Goal: Task Accomplishment & Management: Manage account settings

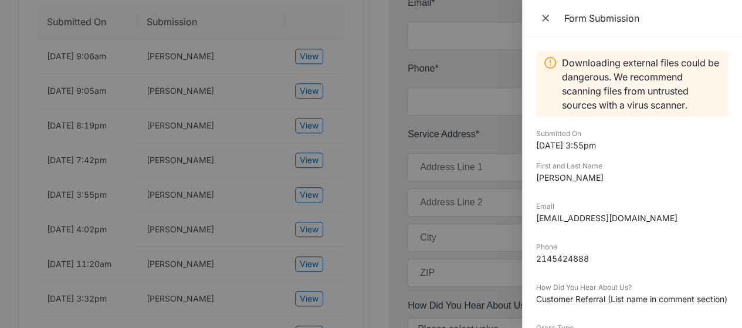
scroll to position [359, 0]
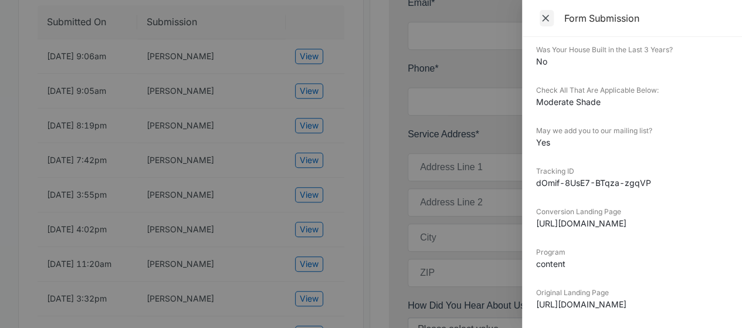
click at [547, 18] on icon "Close" at bounding box center [546, 18] width 12 height 12
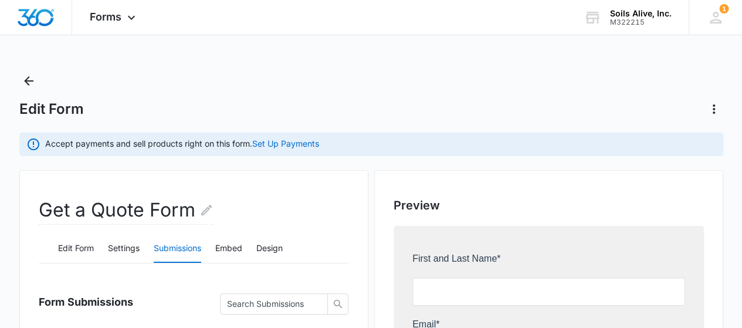
scroll to position [0, 0]
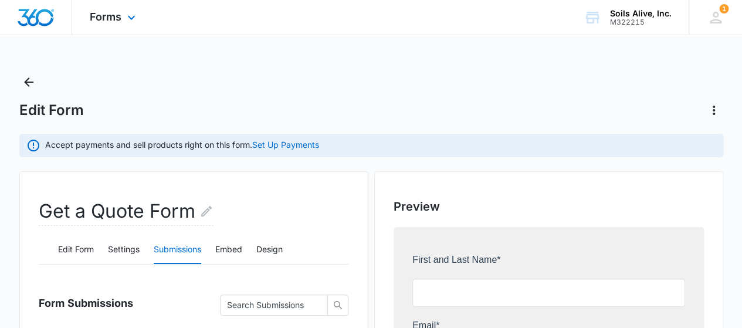
click at [114, 9] on div "Forms Apps Reputation Websites Forms CRM Email Social POS Content Ads Intellige…" at bounding box center [114, 17] width 84 height 35
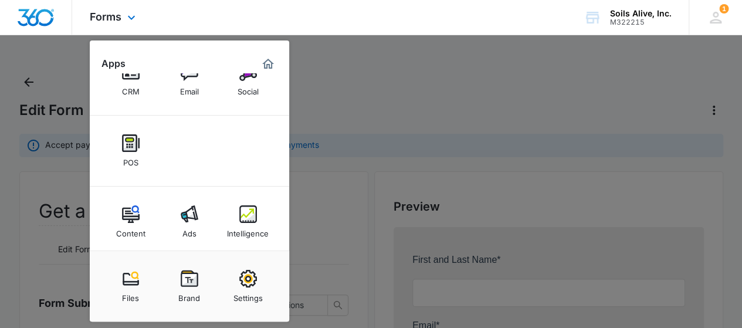
scroll to position [82, 0]
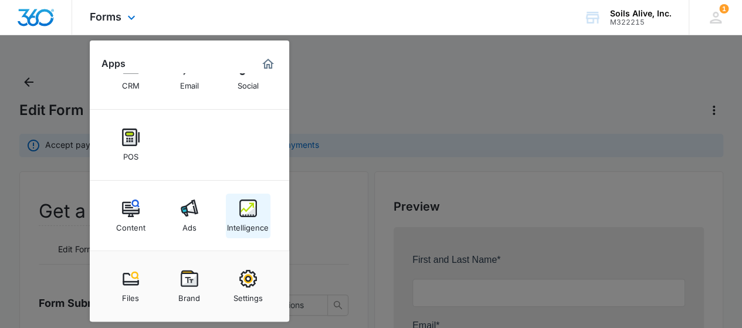
click at [255, 218] on div "Intelligence" at bounding box center [248, 224] width 42 height 15
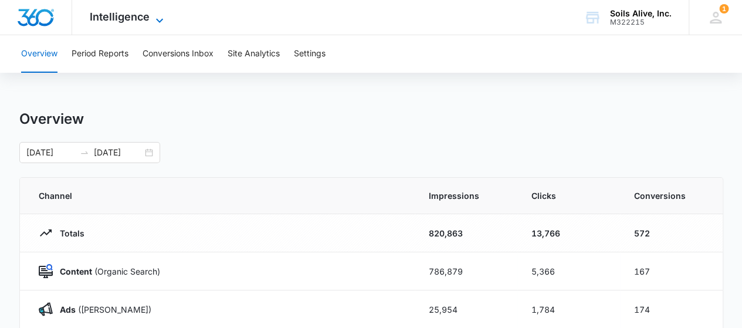
click at [160, 20] on icon at bounding box center [159, 20] width 7 height 4
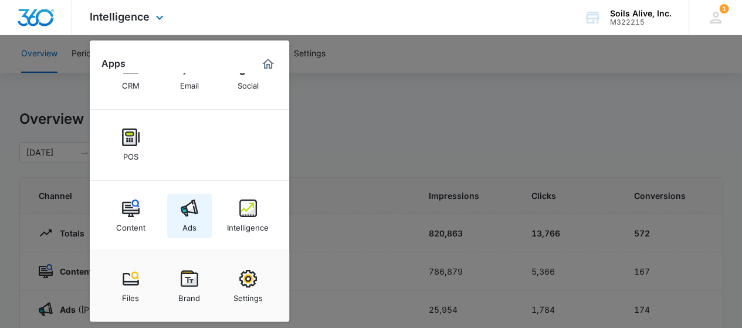
click at [191, 211] on img at bounding box center [190, 208] width 18 height 18
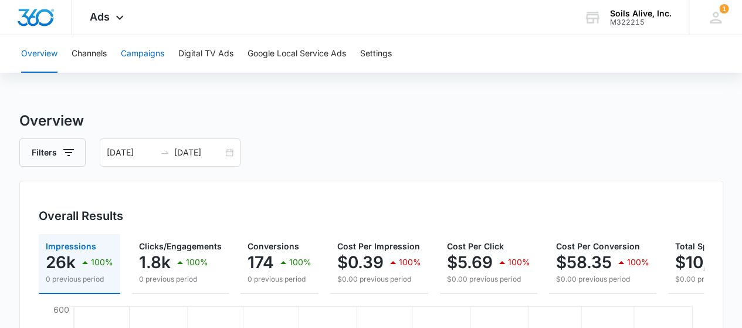
click at [152, 51] on button "Campaigns" at bounding box center [142, 54] width 43 height 38
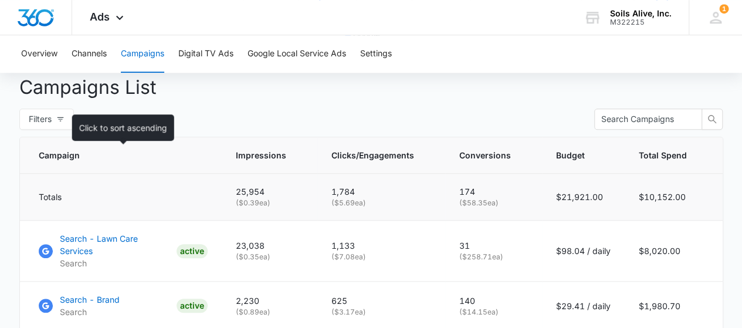
scroll to position [469, 0]
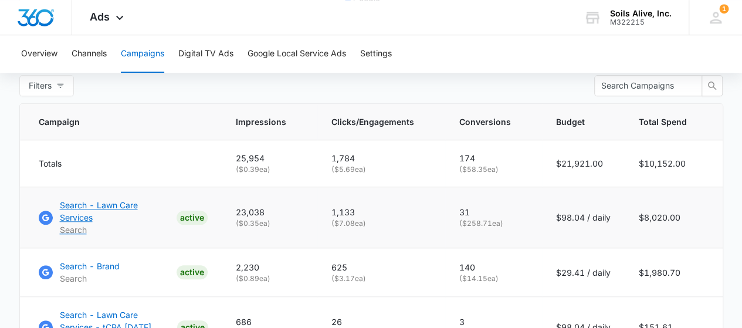
click at [145, 215] on p "Search - Lawn Care Services" at bounding box center [116, 211] width 112 height 25
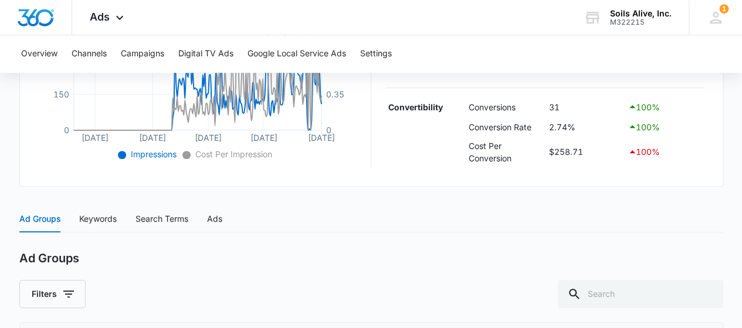
scroll to position [349, 0]
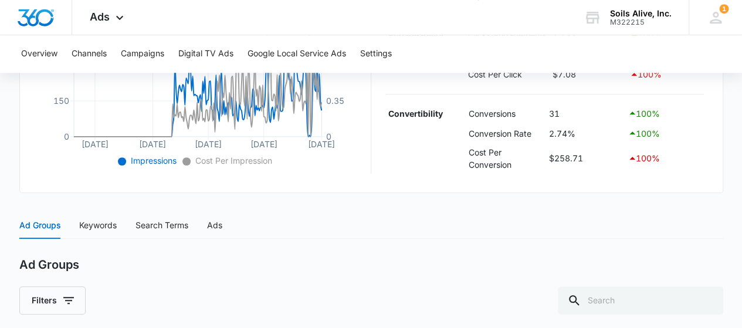
click at [372, 221] on div "Ad Groups Keywords Search Terms Ads" at bounding box center [371, 225] width 704 height 27
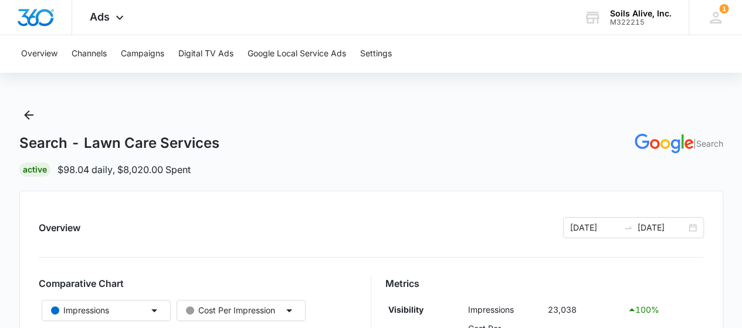
scroll to position [0, 0]
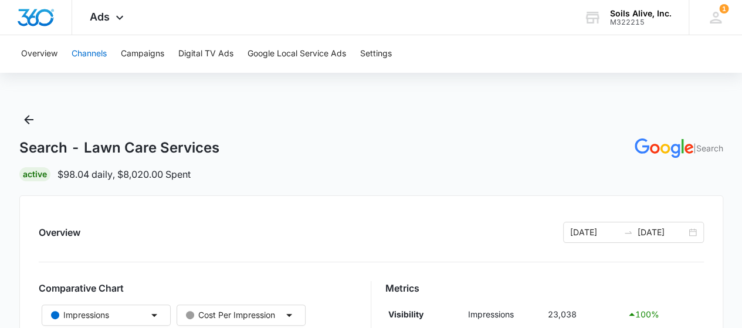
click at [104, 52] on button "Channels" at bounding box center [89, 54] width 35 height 38
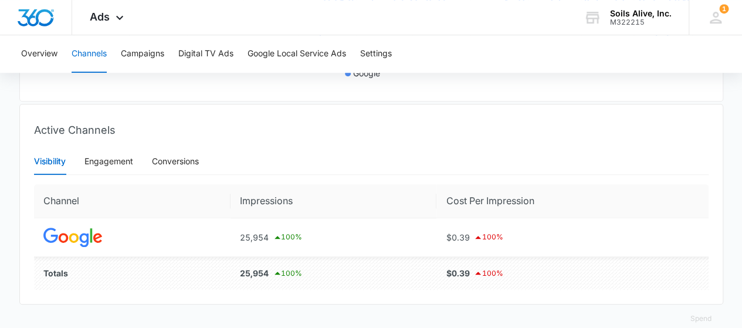
scroll to position [423, 0]
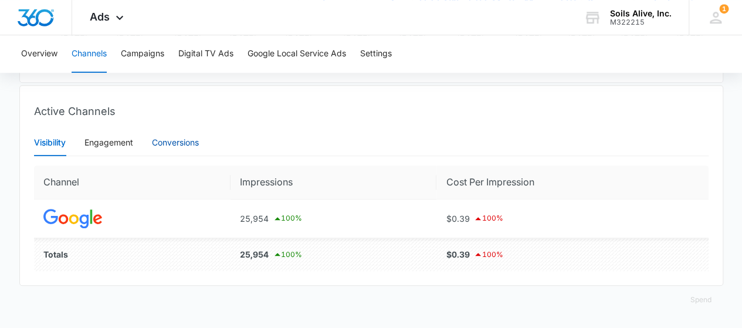
click at [192, 147] on div "Conversions" at bounding box center [175, 142] width 47 height 13
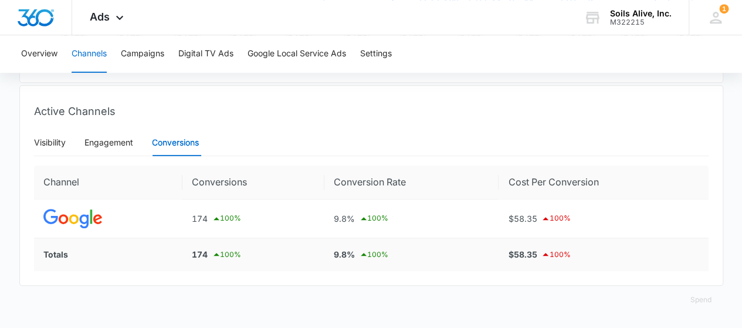
click at [216, 255] on icon at bounding box center [217, 254] width 6 height 3
click at [120, 144] on div "Engagement" at bounding box center [108, 142] width 49 height 13
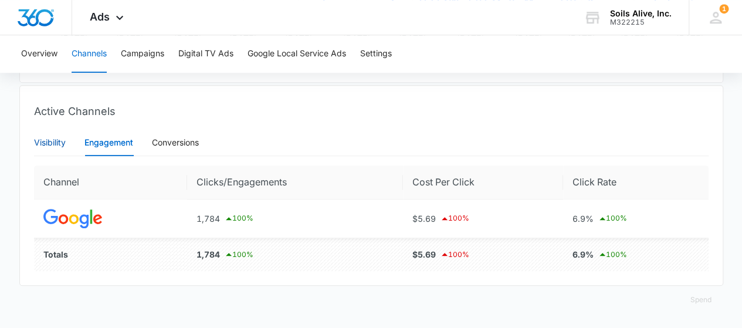
click at [49, 147] on div "Visibility" at bounding box center [50, 142] width 32 height 13
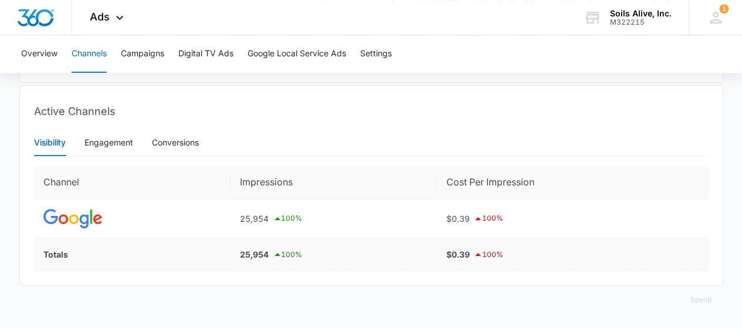
click at [256, 256] on div "25,954 100 %" at bounding box center [333, 255] width 187 height 14
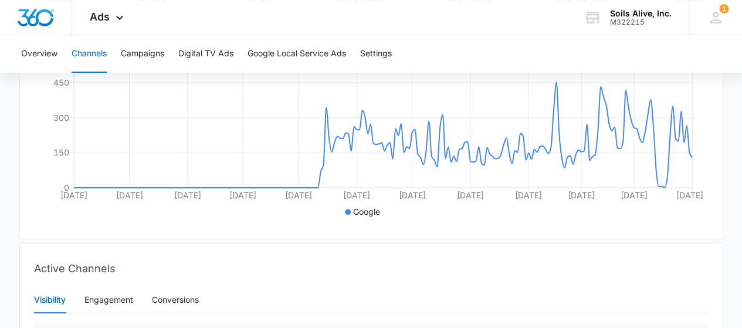
scroll to position [248, 0]
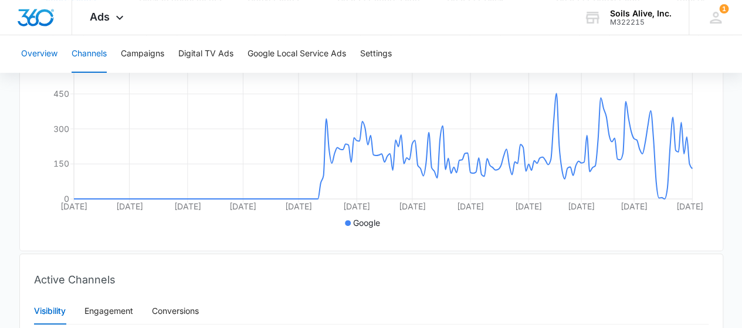
click at [42, 52] on button "Overview" at bounding box center [39, 54] width 36 height 38
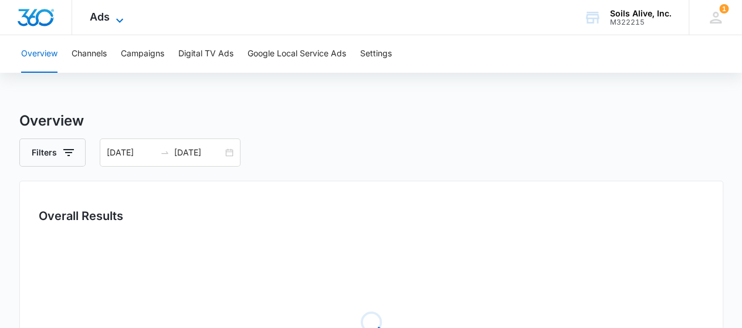
click at [118, 20] on icon at bounding box center [119, 20] width 7 height 4
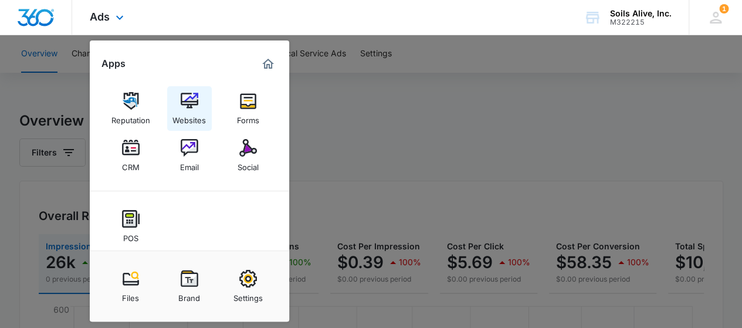
click at [192, 107] on img at bounding box center [190, 101] width 18 height 18
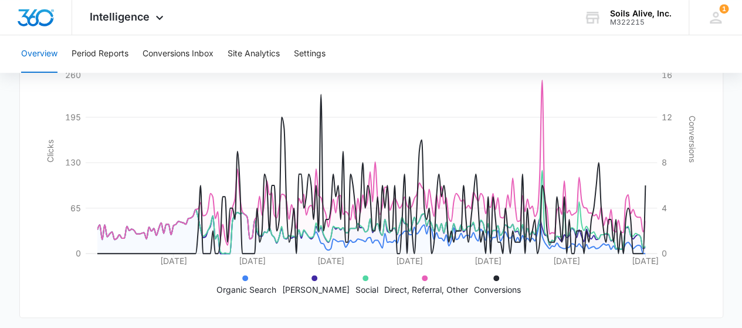
scroll to position [396, 0]
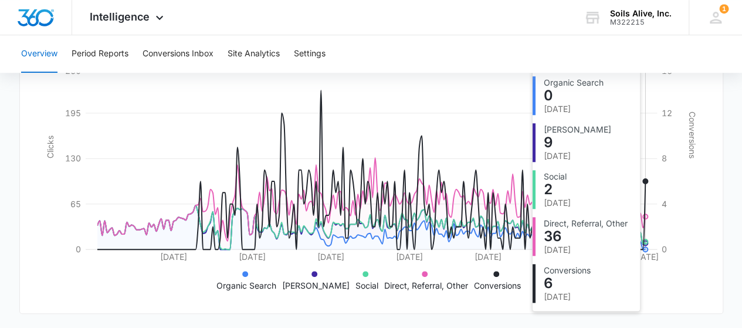
click at [646, 179] on circle at bounding box center [645, 181] width 5 height 5
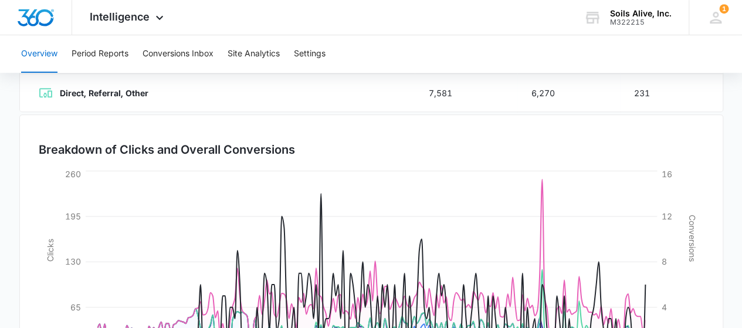
scroll to position [279, 0]
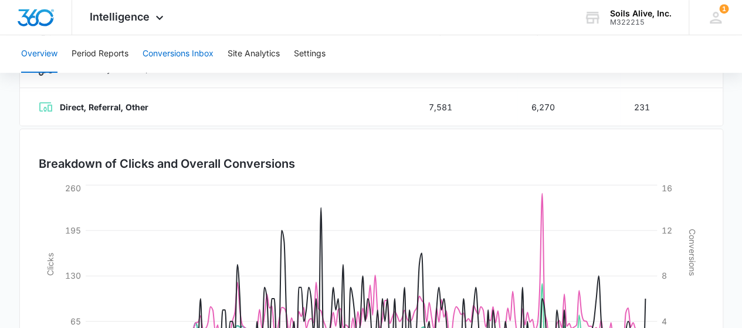
click at [192, 56] on button "Conversions Inbox" at bounding box center [178, 54] width 71 height 38
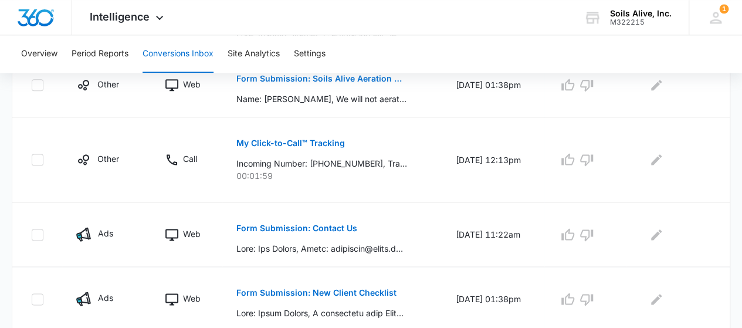
scroll to position [741, 0]
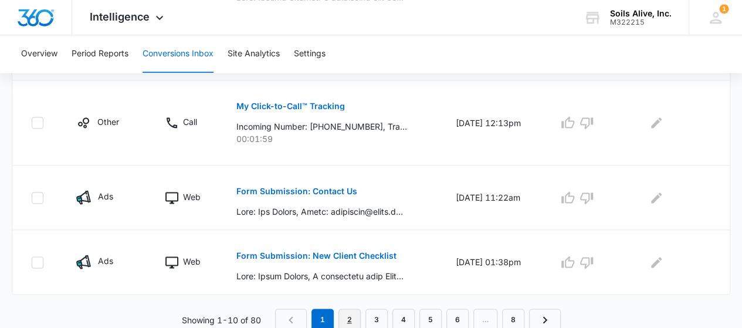
click at [353, 319] on link "2" at bounding box center [349, 320] width 22 height 22
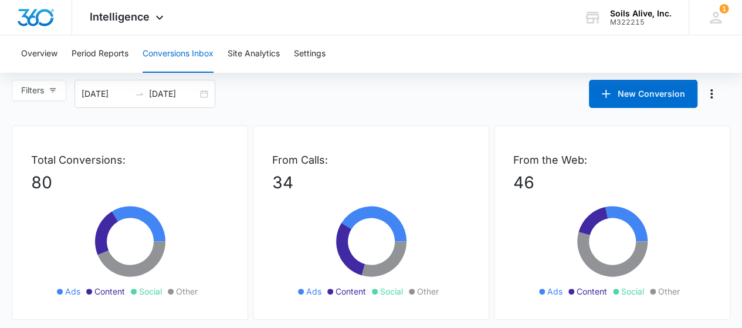
scroll to position [5, 0]
click at [253, 56] on button "Site Analytics" at bounding box center [254, 54] width 52 height 38
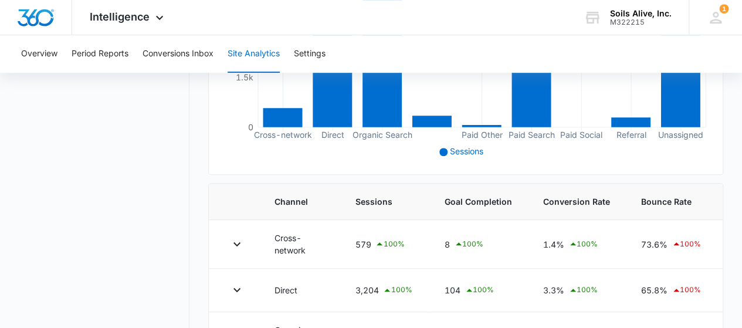
scroll to position [352, 0]
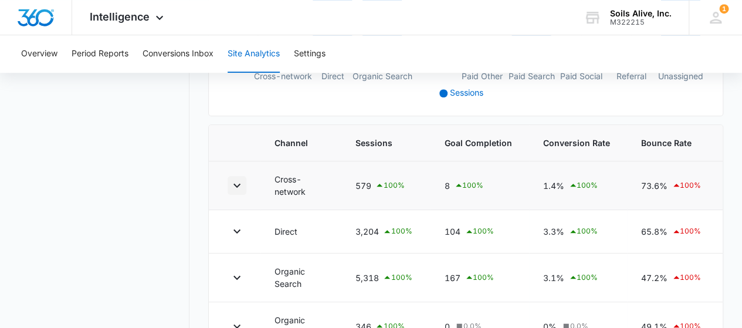
click at [236, 184] on icon "button" at bounding box center [237, 185] width 14 height 14
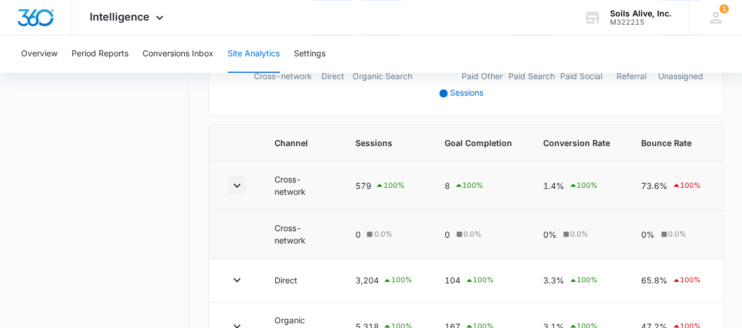
click at [236, 184] on icon "button" at bounding box center [237, 185] width 14 height 14
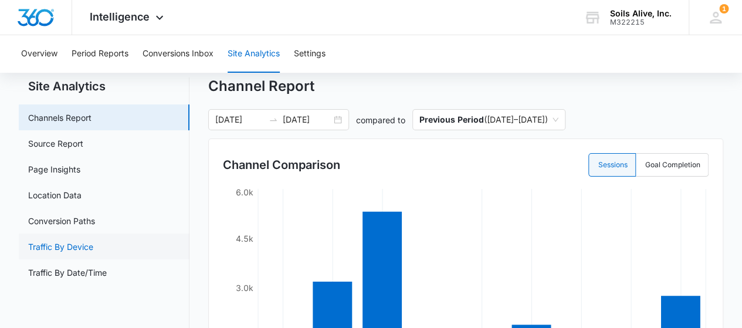
scroll to position [19, 0]
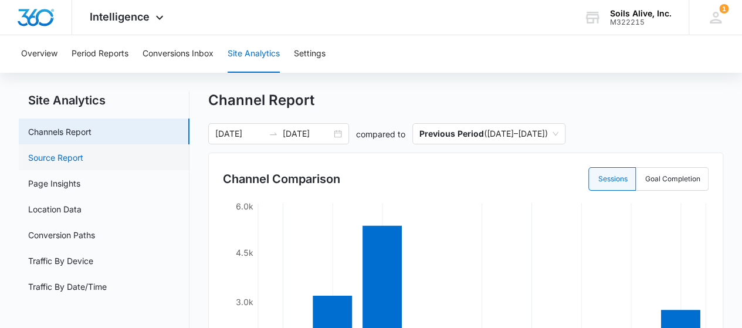
click at [81, 164] on link "Source Report" at bounding box center [55, 157] width 55 height 12
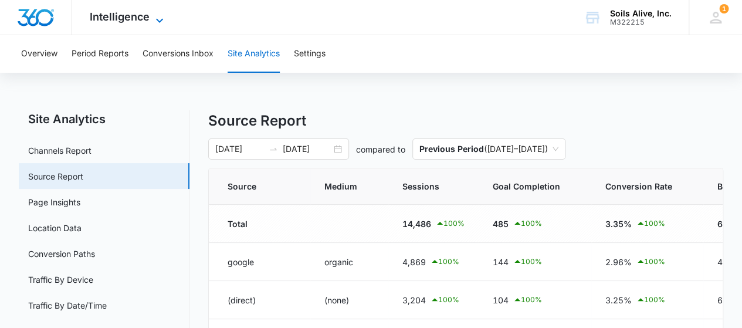
click at [164, 19] on icon at bounding box center [160, 20] width 14 height 14
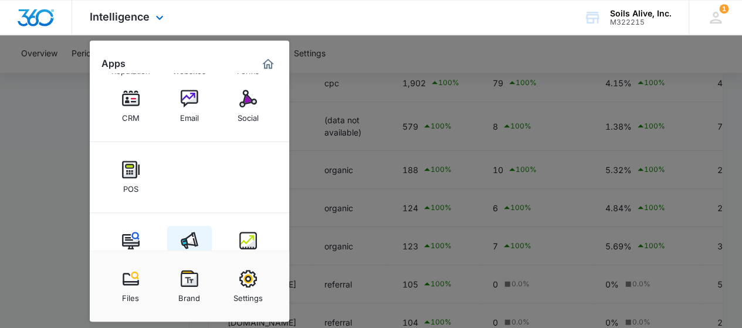
scroll to position [82, 0]
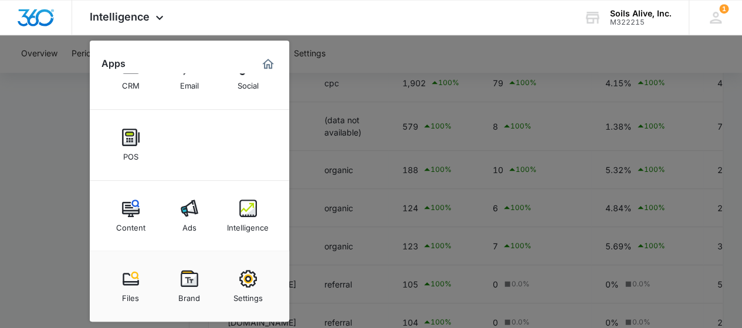
click at [189, 221] on div "Ads" at bounding box center [189, 224] width 14 height 15
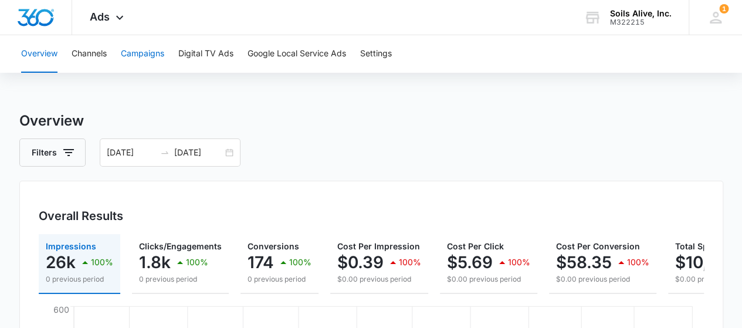
click at [139, 48] on button "Campaigns" at bounding box center [142, 54] width 43 height 38
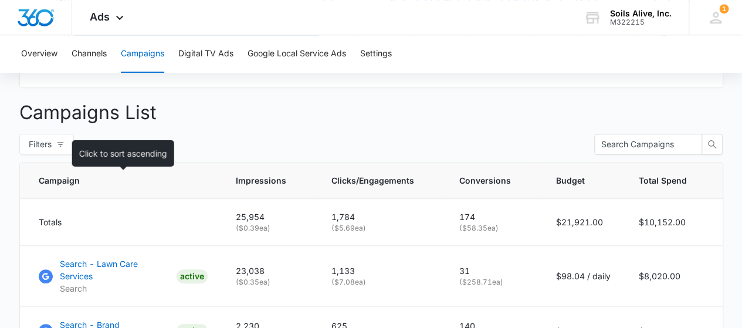
scroll to position [577, 0]
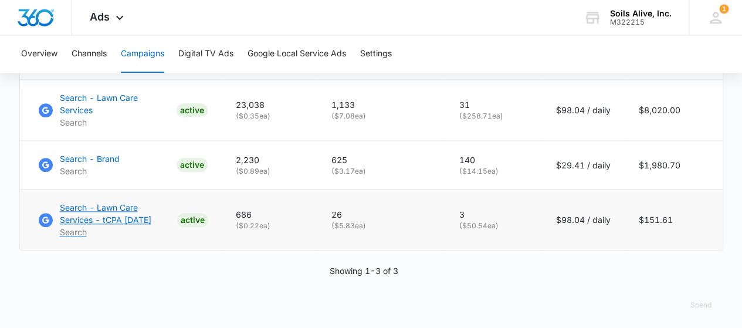
click at [124, 204] on p "Search - Lawn Care Services - tCPA [DATE]" at bounding box center [116, 213] width 113 height 25
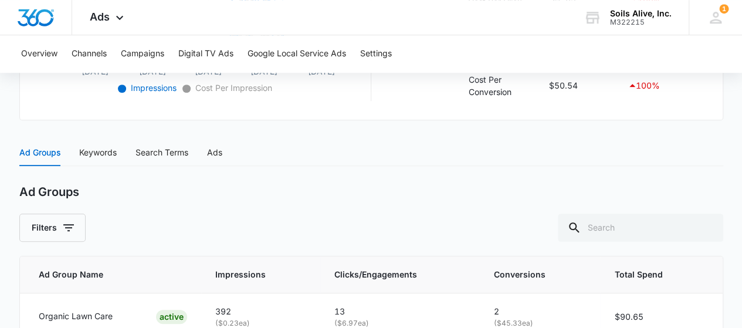
scroll to position [408, 0]
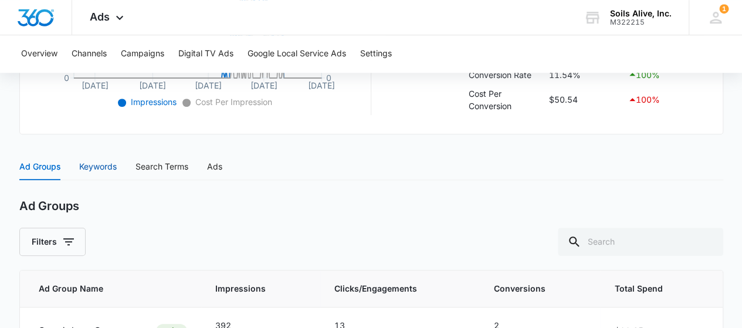
click at [106, 164] on div "Keywords" at bounding box center [98, 166] width 38 height 13
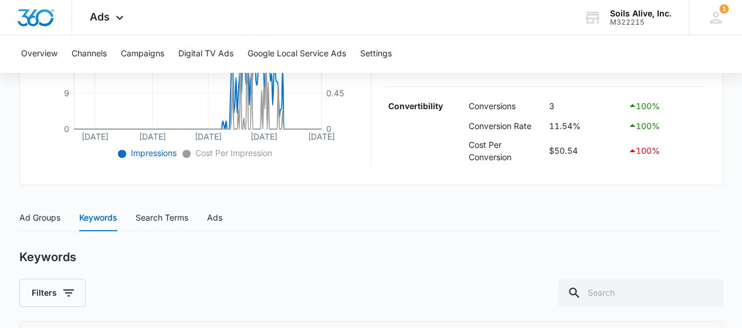
scroll to position [349, 0]
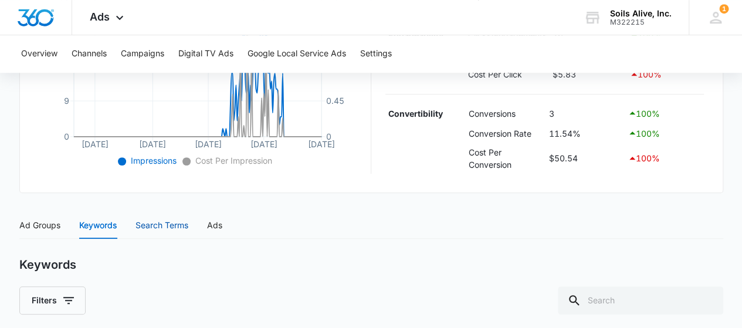
click at [164, 221] on div "Search Terms" at bounding box center [161, 225] width 53 height 13
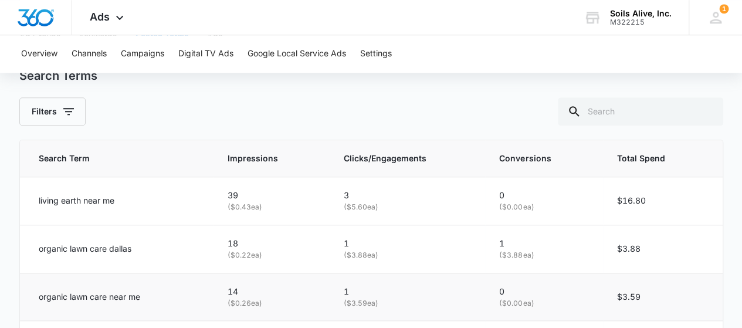
scroll to position [597, 0]
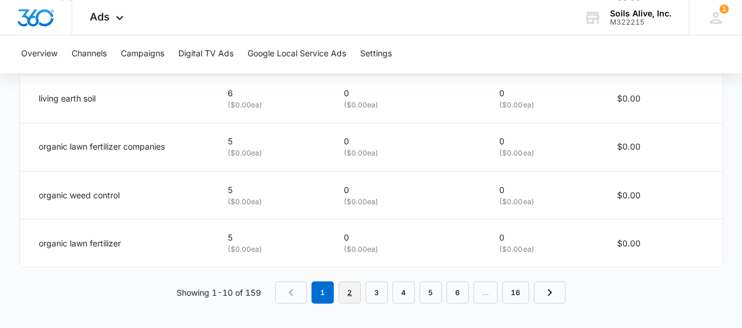
click at [346, 293] on link "2" at bounding box center [349, 292] width 22 height 22
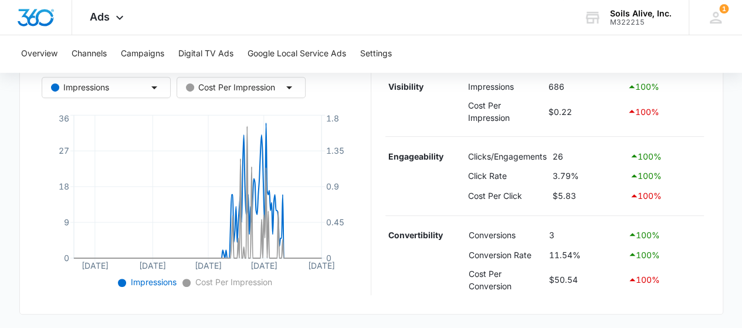
scroll to position [224, 0]
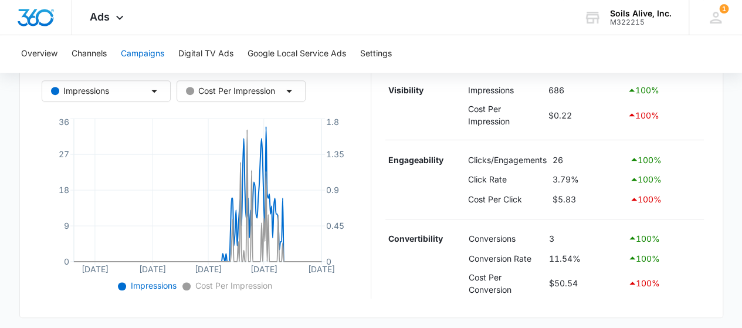
click at [140, 57] on button "Campaigns" at bounding box center [142, 54] width 43 height 38
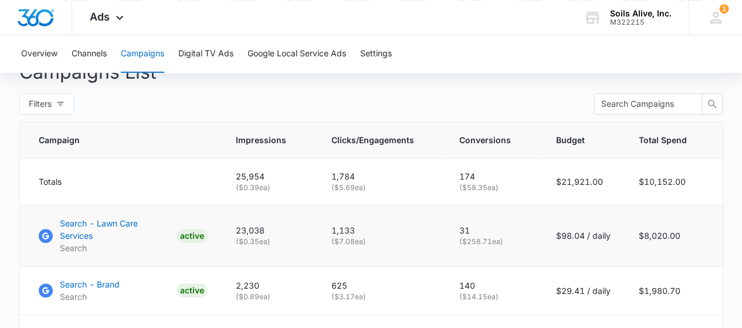
scroll to position [469, 0]
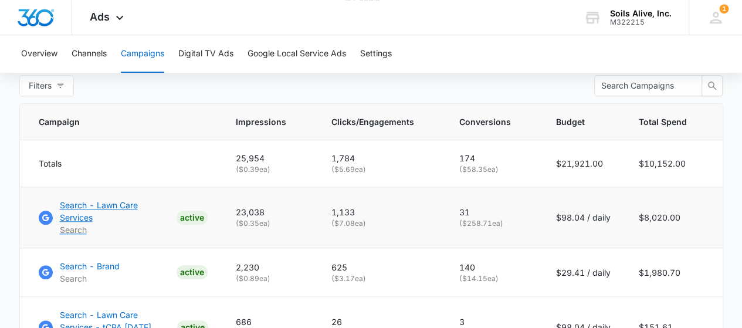
click at [127, 214] on p "Search - Lawn Care Services" at bounding box center [116, 211] width 112 height 25
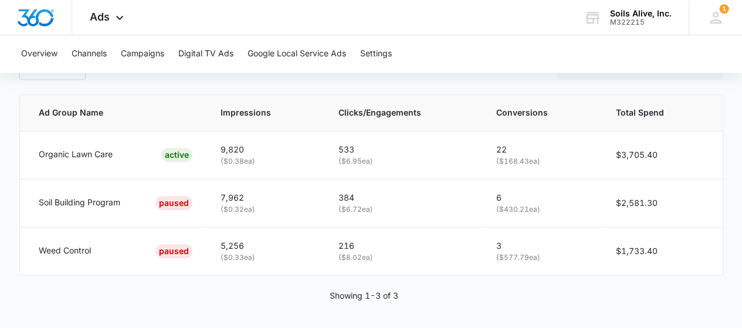
scroll to position [584, 0]
click at [95, 153] on p "Organic Lawn Care" at bounding box center [76, 154] width 74 height 13
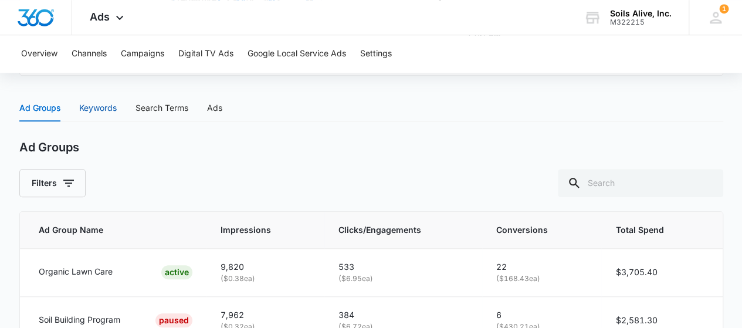
click at [101, 107] on div "Keywords" at bounding box center [98, 107] width 38 height 13
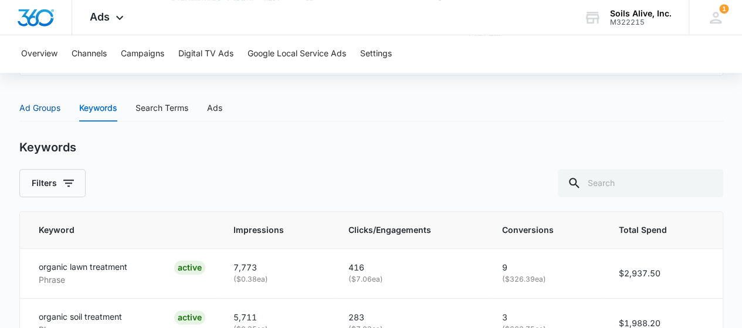
click at [43, 107] on div "Ad Groups" at bounding box center [39, 107] width 41 height 13
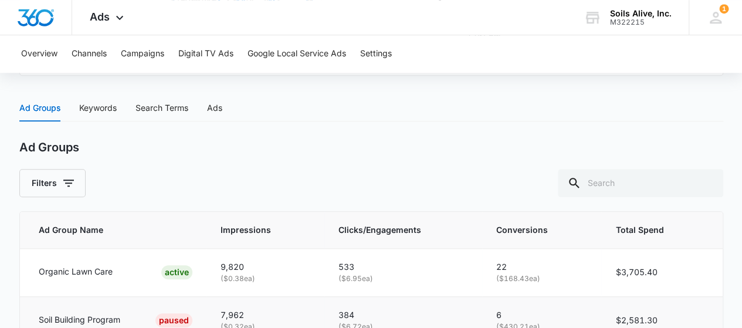
scroll to position [584, 0]
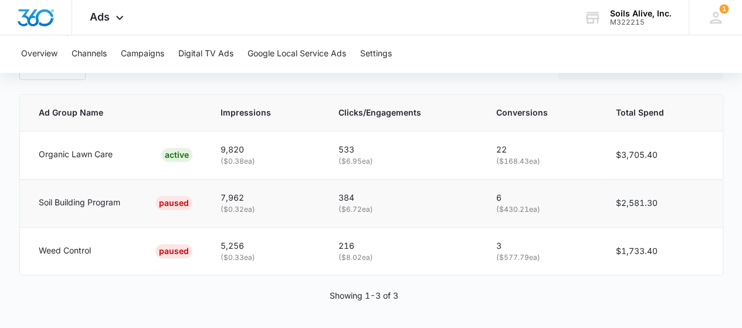
click at [81, 203] on p "Soil Building Program" at bounding box center [80, 202] width 82 height 13
click at [223, 199] on p "7,962" at bounding box center [266, 197] width 90 height 13
click at [87, 236] on td "Weed Control PAUSED" at bounding box center [113, 251] width 187 height 48
click at [79, 247] on p "Weed Control" at bounding box center [65, 250] width 52 height 13
click at [79, 248] on p "Weed Control" at bounding box center [65, 250] width 52 height 13
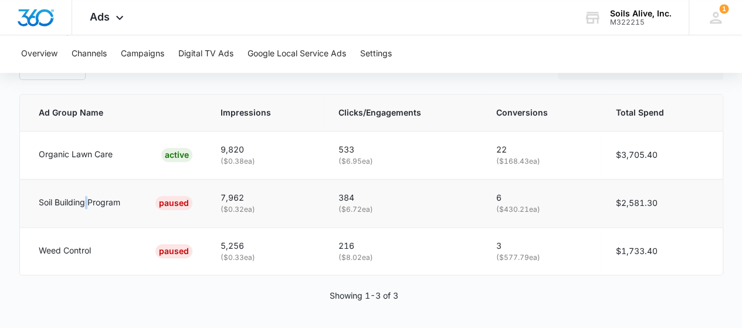
click at [87, 201] on p "Soil Building Program" at bounding box center [80, 202] width 82 height 13
click at [93, 159] on p "Organic Lawn Care" at bounding box center [76, 154] width 74 height 13
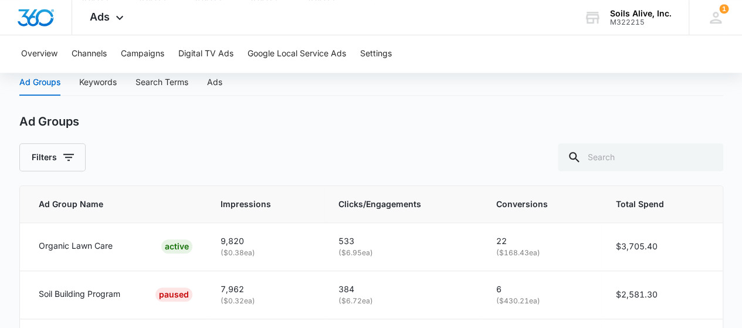
scroll to position [466, 0]
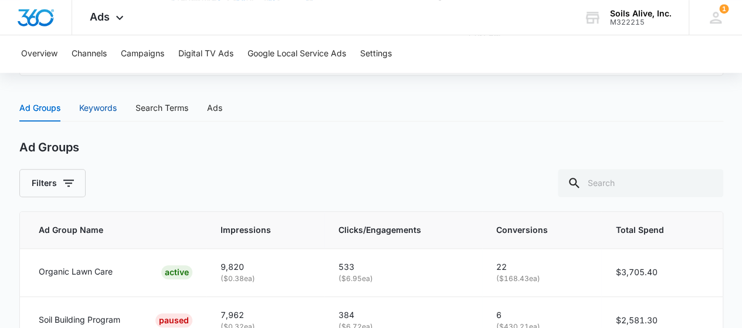
click at [99, 105] on div "Keywords" at bounding box center [98, 107] width 38 height 13
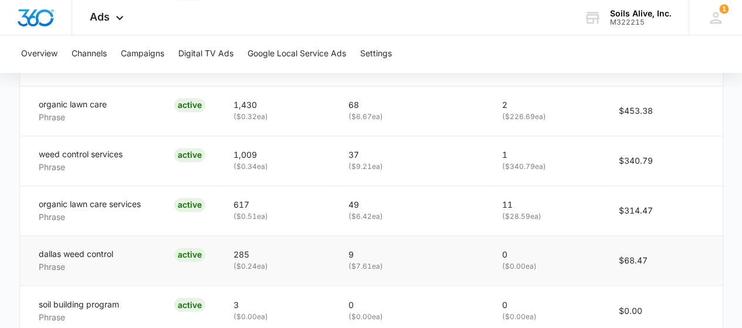
scroll to position [887, 0]
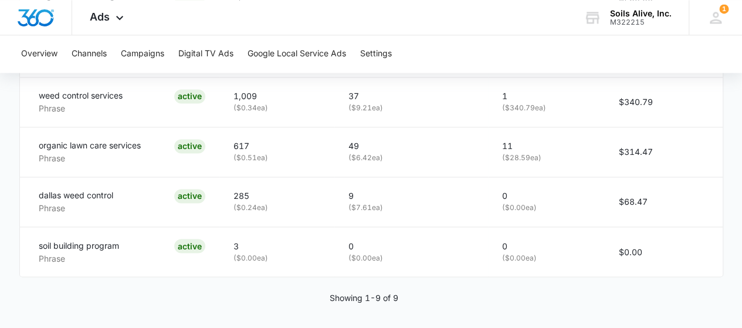
click at [598, 304] on div "Ad Groups Filters Ad Group Name Impressions Clicks/Engagements Conversions Tota…" at bounding box center [371, 19] width 704 height 598
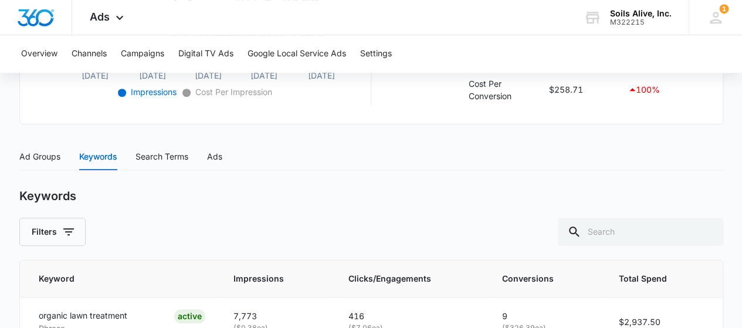
scroll to position [300, 0]
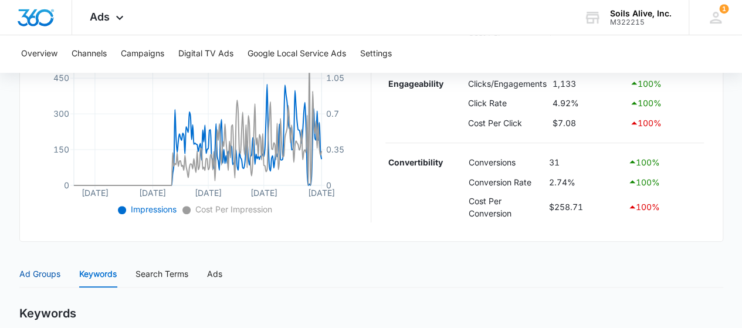
click at [40, 272] on div "Ad Groups" at bounding box center [39, 273] width 41 height 13
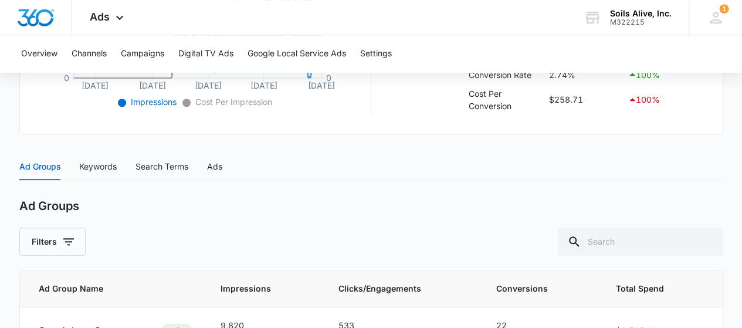
scroll to position [173, 0]
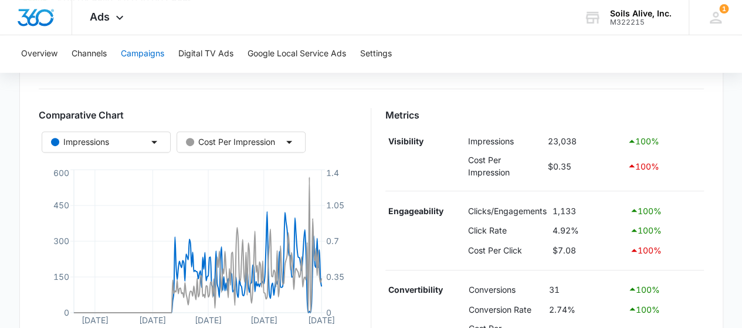
click at [148, 57] on button "Campaigns" at bounding box center [142, 54] width 43 height 38
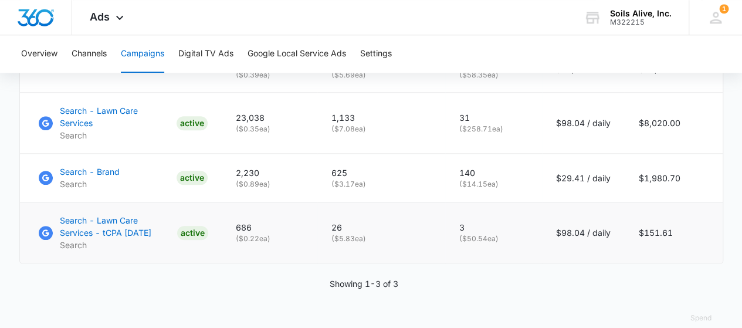
scroll to position [577, 0]
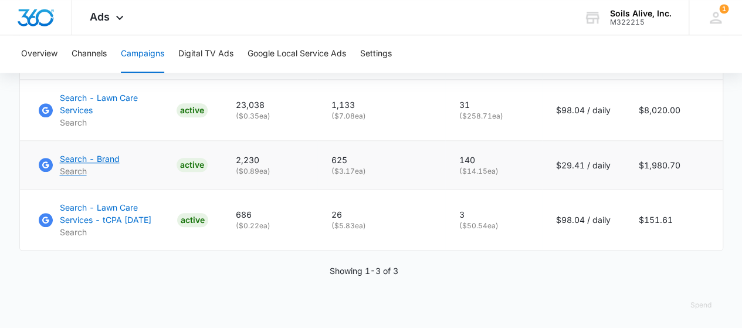
click at [106, 153] on p "Search - Brand" at bounding box center [90, 159] width 60 height 12
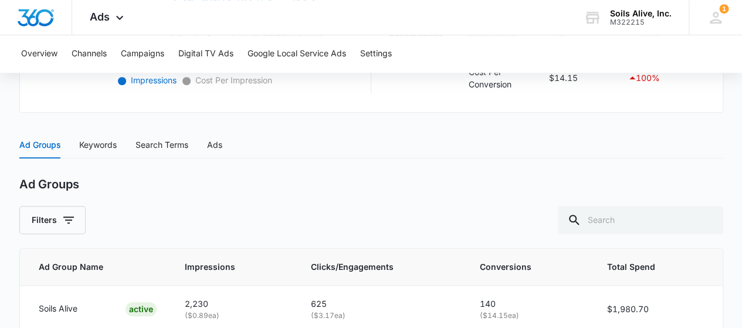
scroll to position [488, 0]
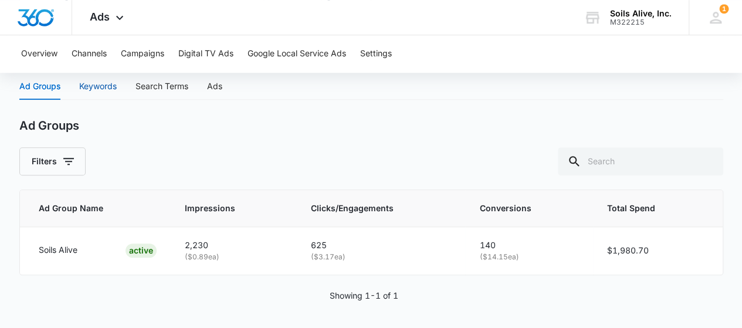
click at [108, 83] on div "Keywords" at bounding box center [98, 86] width 38 height 13
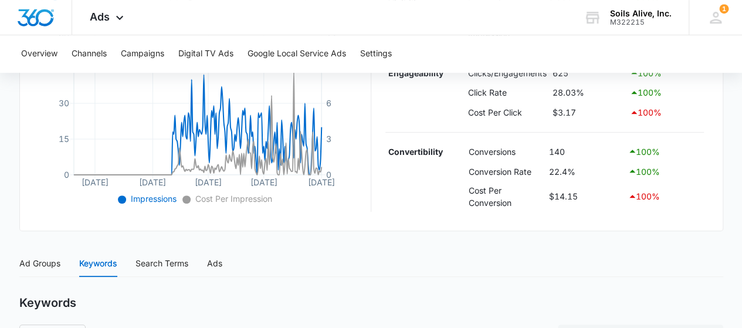
scroll to position [305, 0]
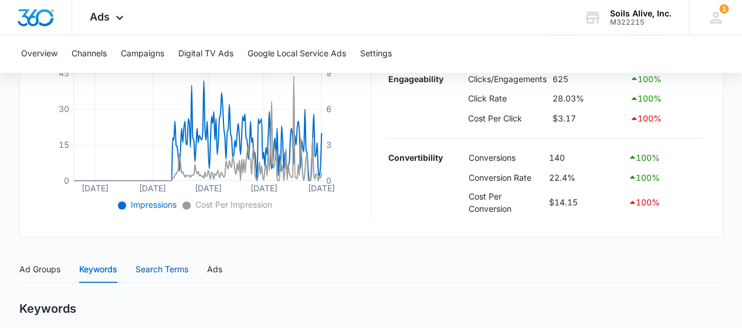
click at [171, 266] on div "Search Terms" at bounding box center [161, 269] width 53 height 13
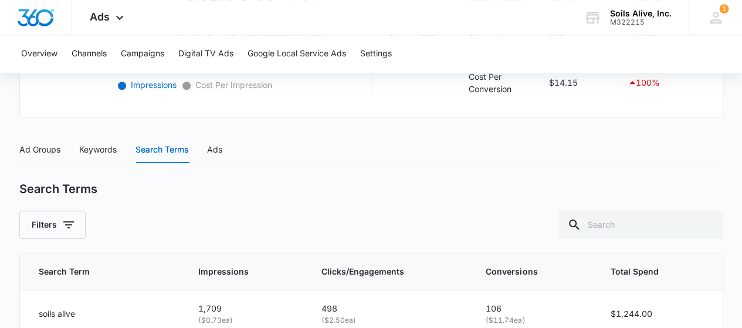
scroll to position [459, 0]
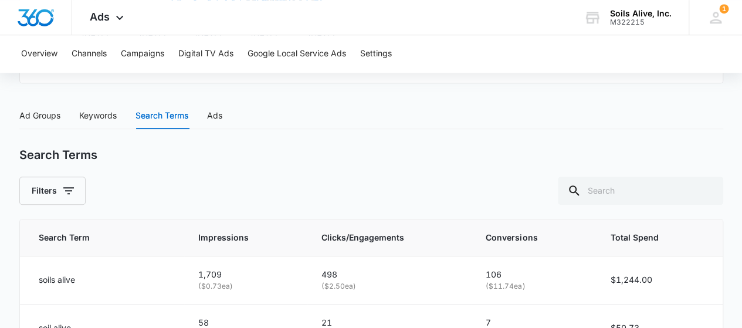
click at [154, 180] on div "Filters" at bounding box center [371, 191] width 704 height 28
click at [40, 116] on div "Ad Groups" at bounding box center [39, 115] width 41 height 13
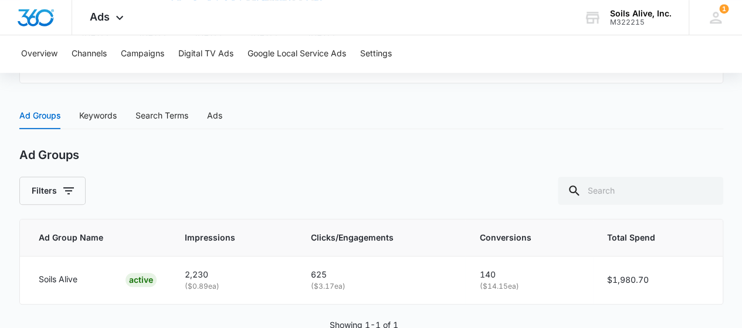
click at [421, 110] on div "Ad Groups Keywords Search Terms Ads" at bounding box center [371, 115] width 704 height 27
click at [463, 153] on div "Ad Groups" at bounding box center [371, 155] width 704 height 15
click at [449, 103] on div "Ad Groups Keywords Search Terms Ads" at bounding box center [371, 115] width 704 height 27
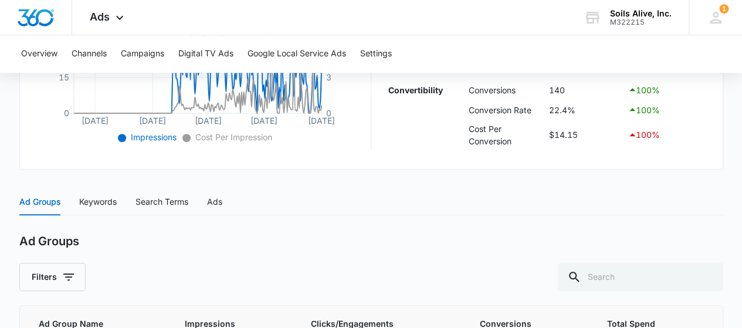
scroll to position [371, 0]
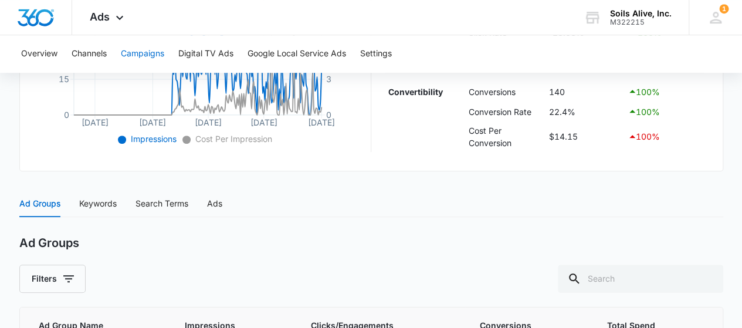
click at [131, 50] on button "Campaigns" at bounding box center [142, 54] width 43 height 38
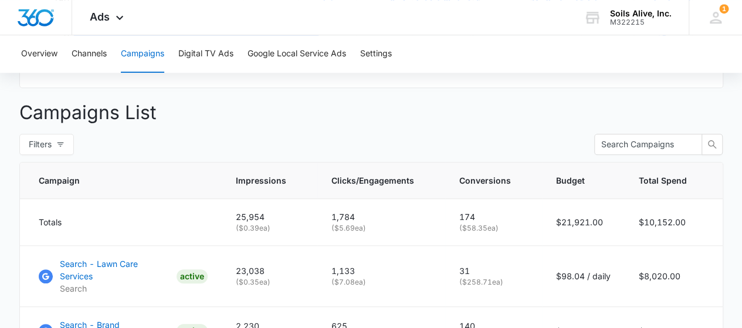
scroll to position [459, 0]
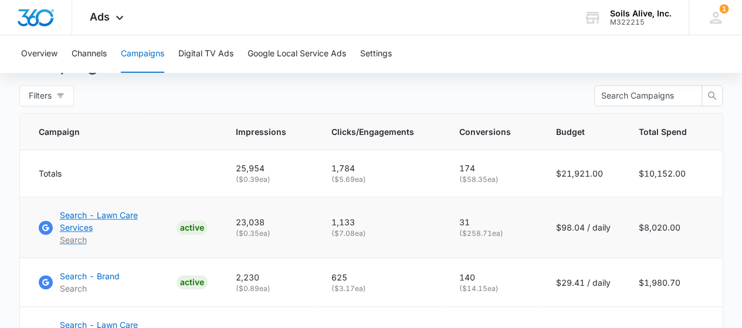
click at [147, 222] on p "Search - Lawn Care Services" at bounding box center [116, 221] width 112 height 25
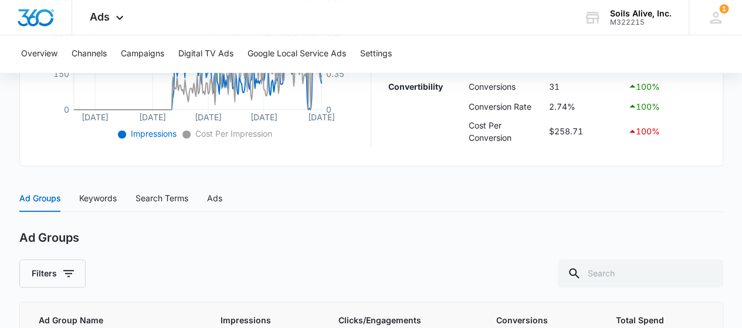
scroll to position [349, 0]
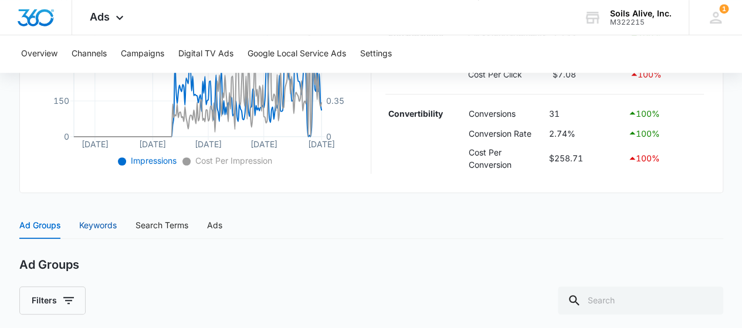
click at [107, 221] on div "Keywords" at bounding box center [98, 225] width 38 height 13
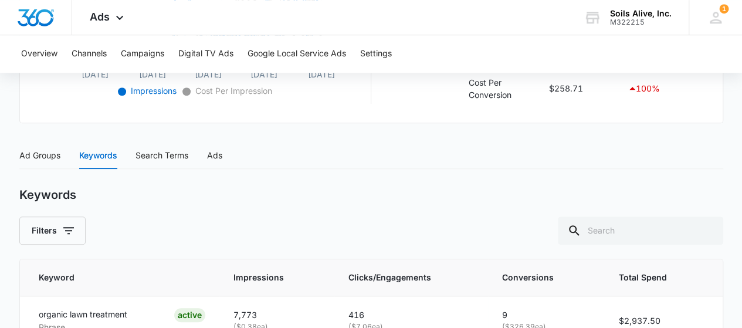
scroll to position [418, 0]
click at [177, 153] on div "Search Terms" at bounding box center [161, 156] width 53 height 13
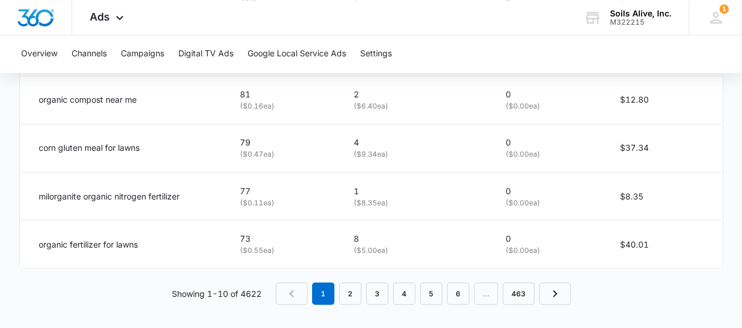
scroll to position [928, 0]
click at [346, 287] on link "2" at bounding box center [350, 292] width 22 height 22
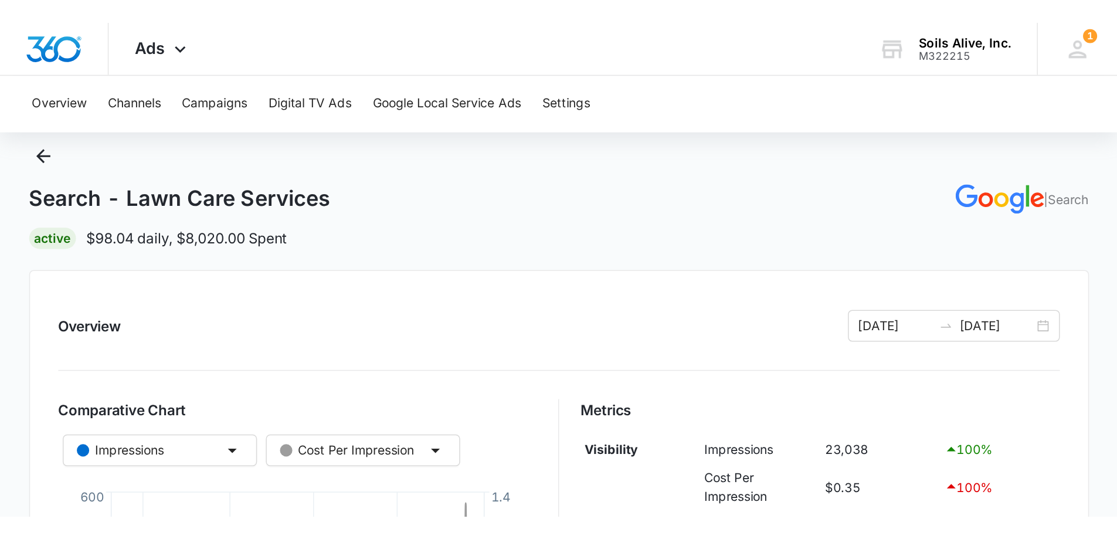
scroll to position [0, 0]
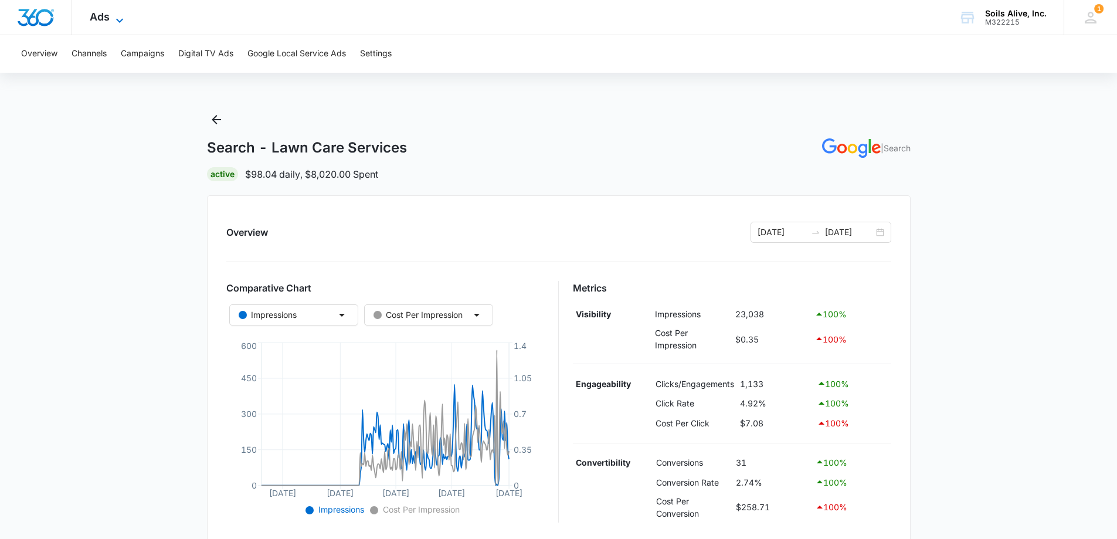
click at [105, 19] on span "Ads" at bounding box center [100, 17] width 20 height 12
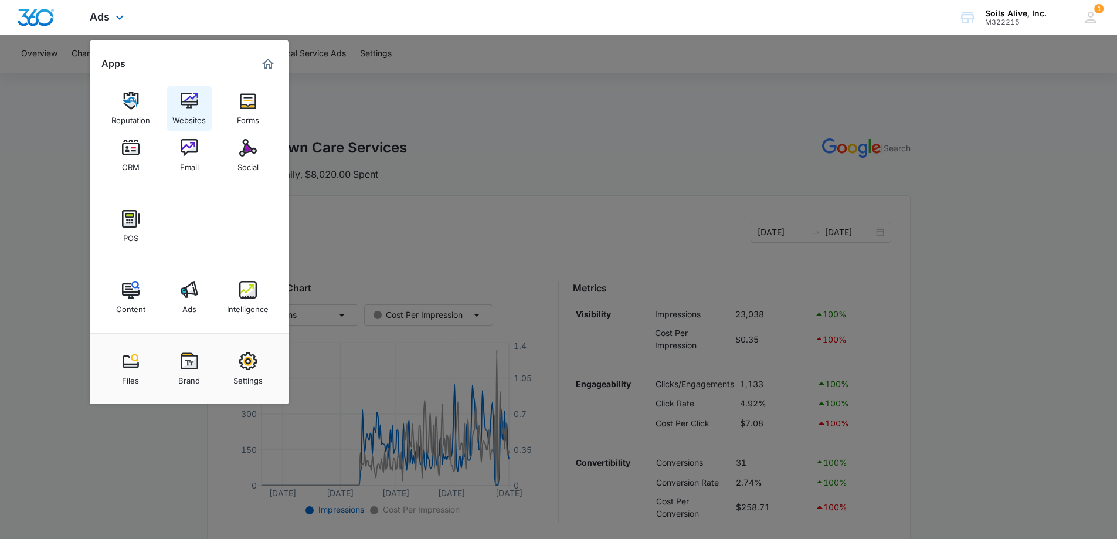
click at [181, 121] on div "Websites" at bounding box center [188, 117] width 33 height 15
